Goal: Task Accomplishment & Management: Use online tool/utility

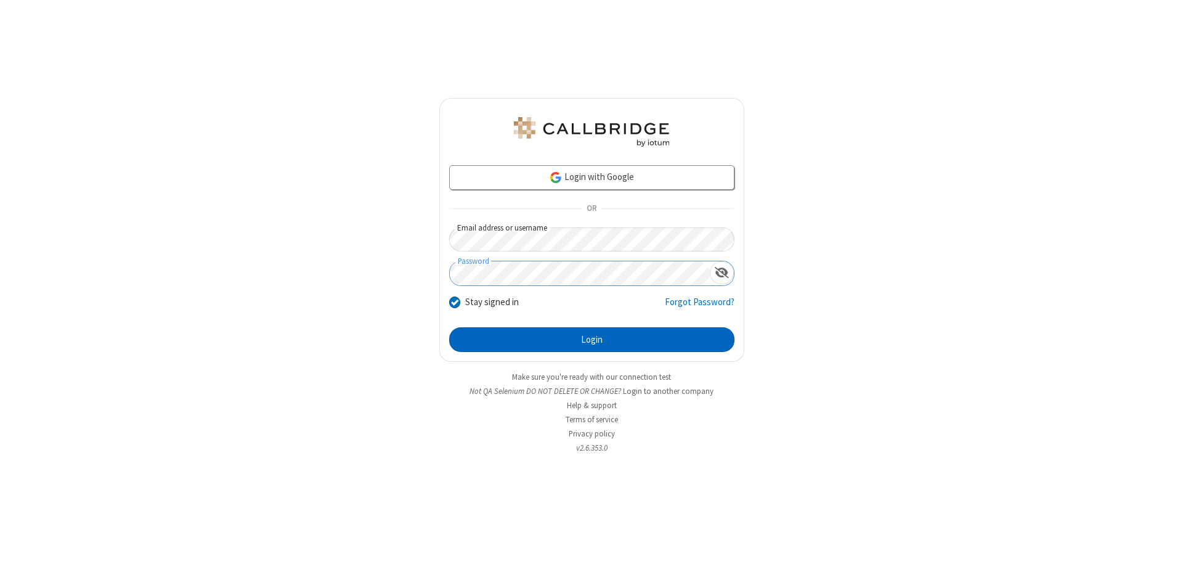
click at [591, 339] on button "Login" at bounding box center [591, 339] width 285 height 25
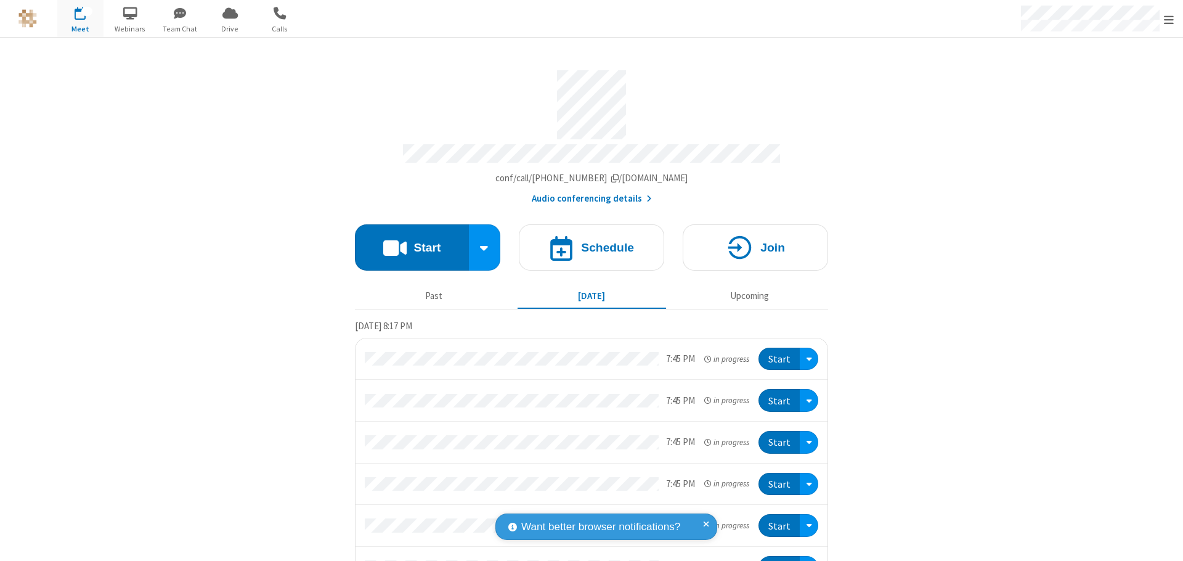
click at [407, 242] on button "Start" at bounding box center [412, 247] width 114 height 46
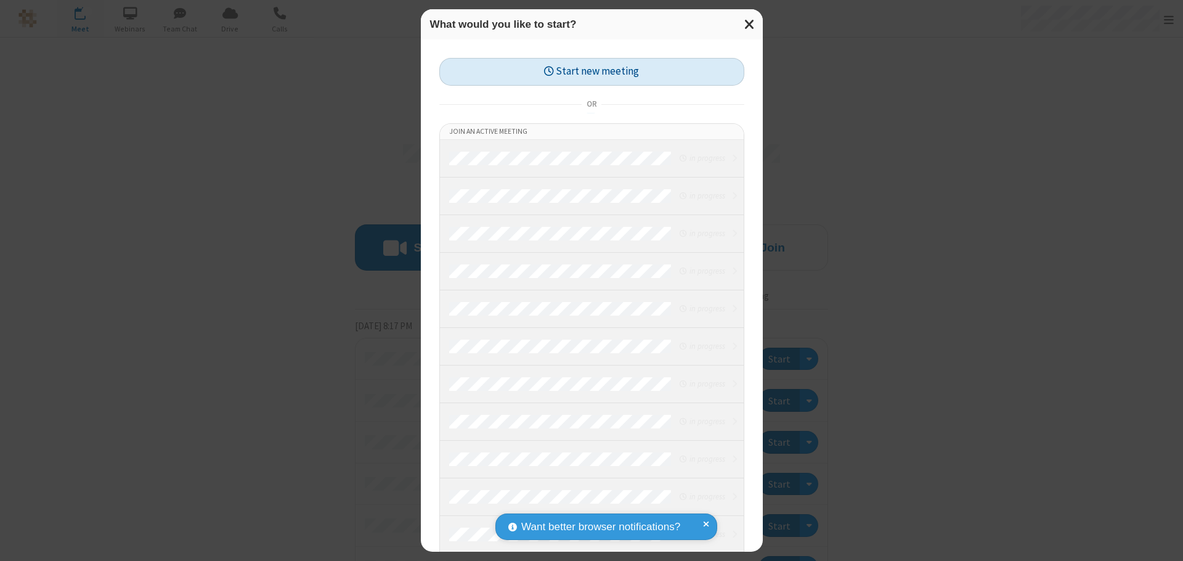
click at [591, 71] on button "Start new meeting" at bounding box center [591, 72] width 305 height 28
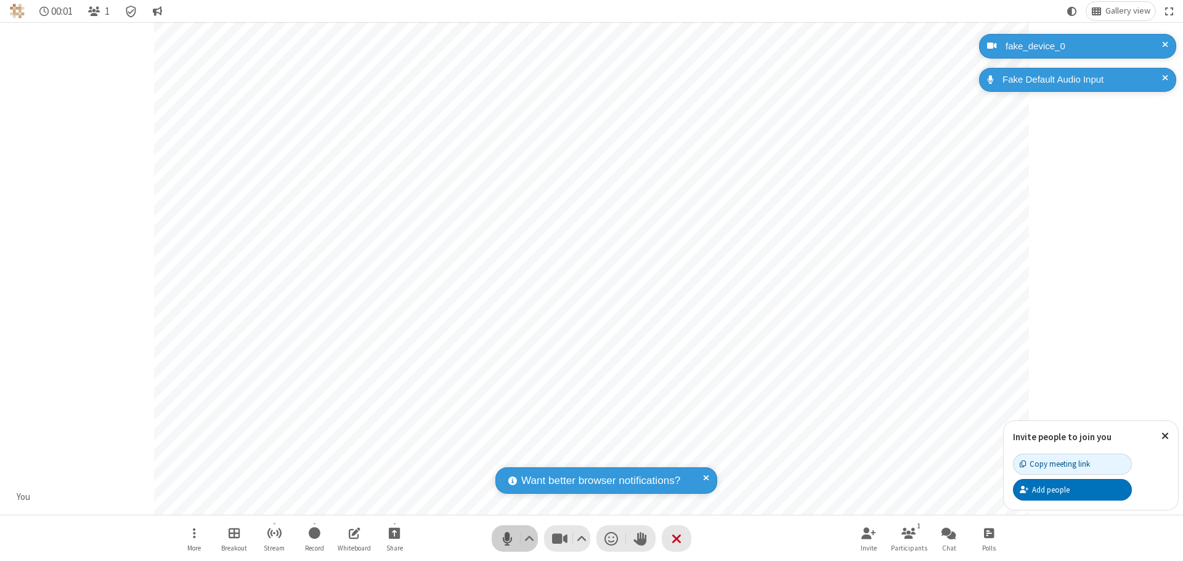
click at [507, 538] on span "Mute (⌘+Shift+A)" at bounding box center [507, 538] width 18 height 18
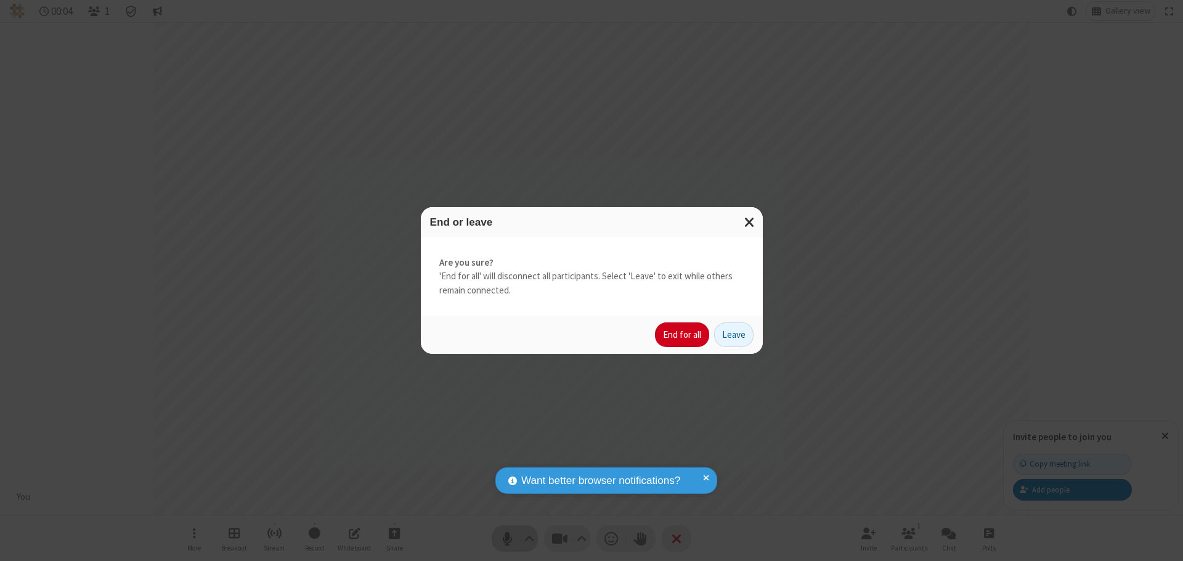
click at [683, 335] on button "End for all" at bounding box center [682, 334] width 54 height 25
